Goal: Information Seeking & Learning: Learn about a topic

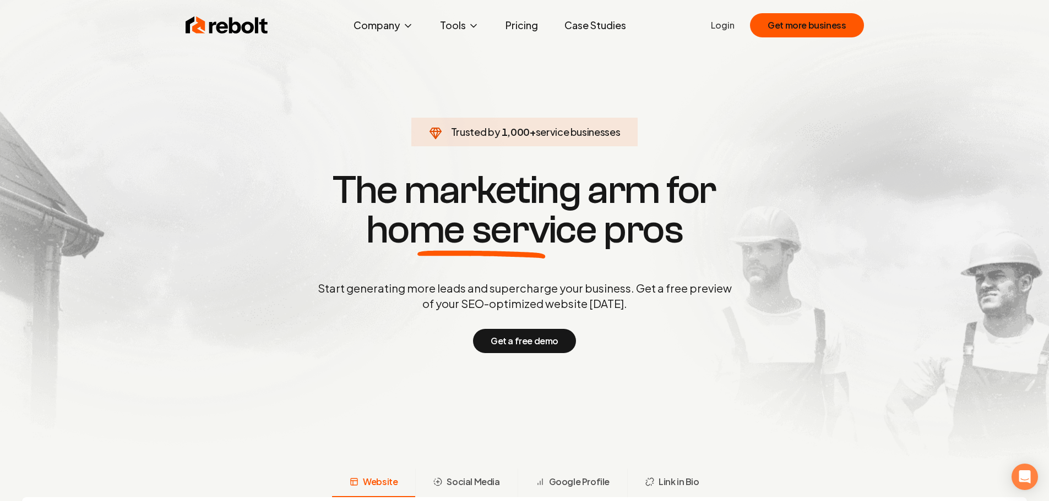
click at [519, 31] on link "Pricing" at bounding box center [522, 25] width 50 height 22
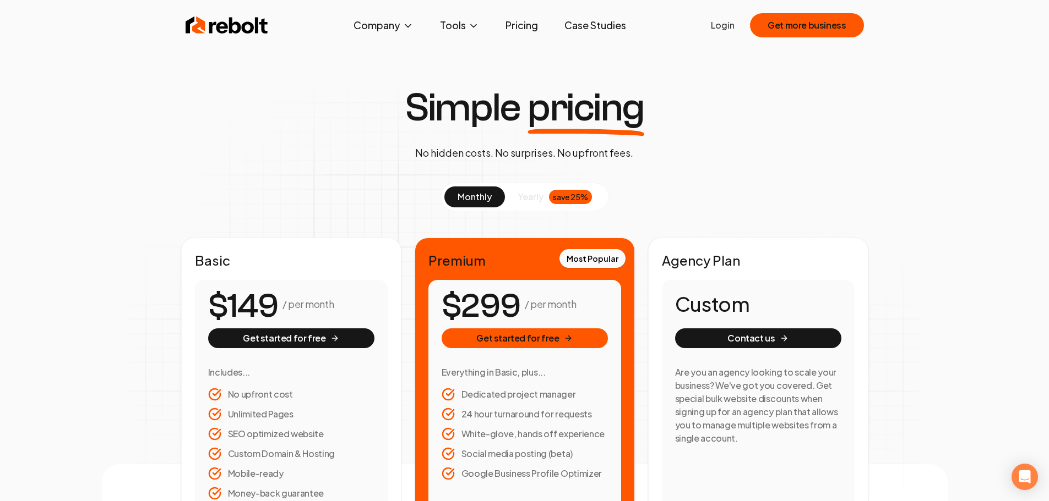
click at [593, 20] on link "Case Studies" at bounding box center [594, 25] width 79 height 22
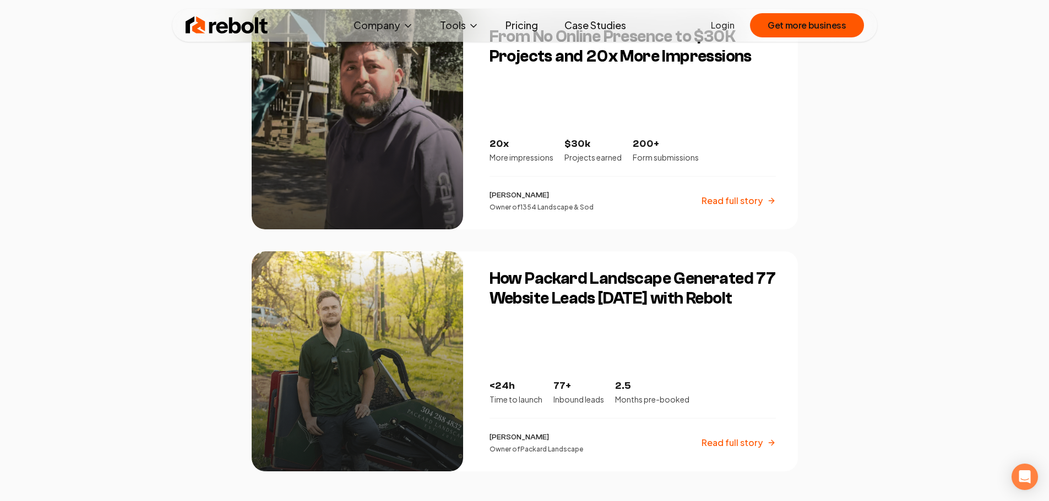
scroll to position [1872, 0]
